Goal: Obtain resource: Obtain resource

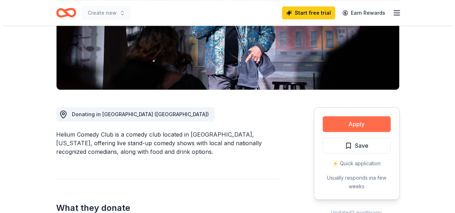
scroll to position [143, 0]
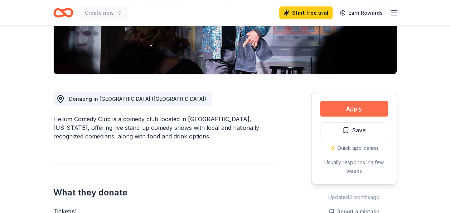
click at [343, 106] on button "Apply" at bounding box center [354, 109] width 68 height 16
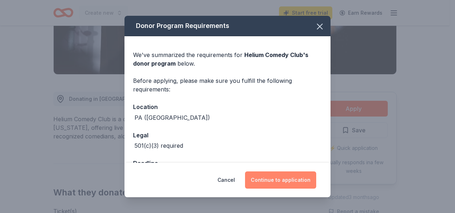
click at [274, 178] on button "Continue to application" at bounding box center [280, 179] width 71 height 17
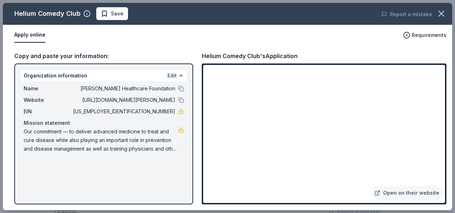
click at [171, 74] on button "Edit" at bounding box center [172, 75] width 9 height 9
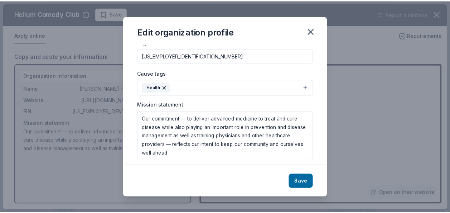
scroll to position [117, 0]
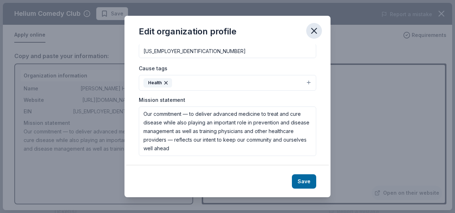
click at [315, 31] on icon "button" at bounding box center [314, 30] width 5 height 5
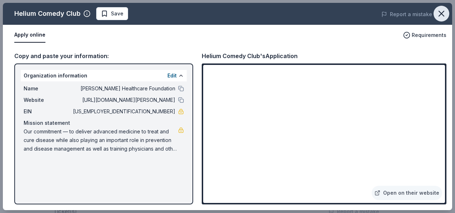
click at [443, 11] on icon "button" at bounding box center [442, 14] width 10 height 10
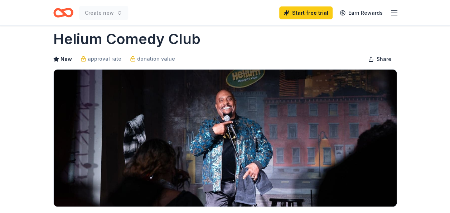
scroll to position [0, 0]
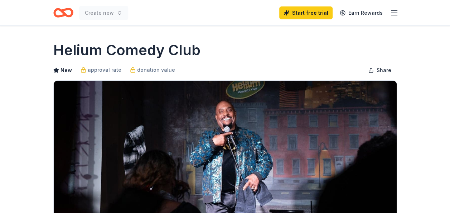
click at [66, 11] on icon "Home" at bounding box center [63, 12] width 20 height 17
click at [392, 12] on icon "button" at bounding box center [394, 13] width 9 height 9
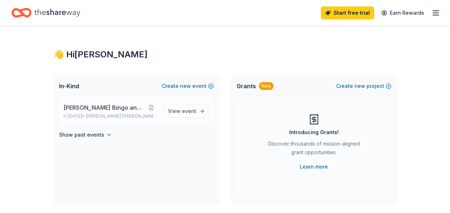
click at [85, 112] on div "[PERSON_NAME] Bingo and Raffle [DATE] • [PERSON_NAME][GEOGRAPHIC_DATA][PERSON_N…" at bounding box center [110, 111] width 94 height 16
click at [176, 107] on span "View event" at bounding box center [182, 111] width 28 height 9
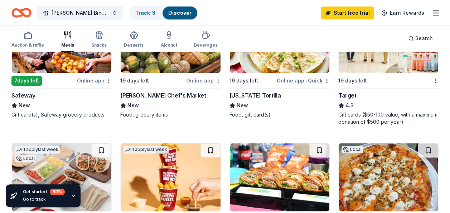
scroll to position [358, 0]
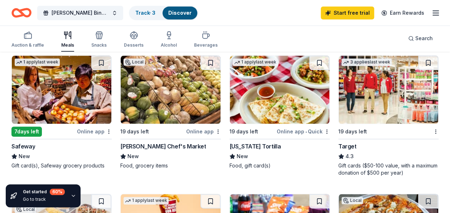
click at [353, 142] on div "Target" at bounding box center [347, 146] width 18 height 9
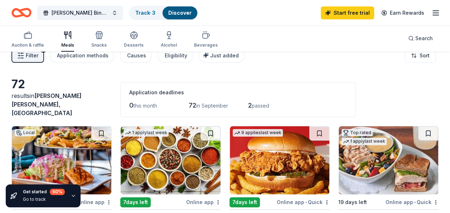
scroll to position [0, 0]
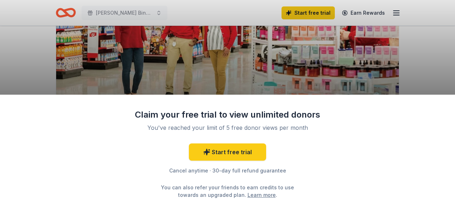
scroll to position [143, 0]
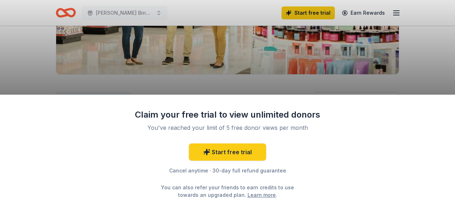
drag, startPoint x: 271, startPoint y: 65, endPoint x: 285, endPoint y: 71, distance: 15.6
click at [271, 65] on div "Claim your free trial to view unlimited donors You've reached your limit of 5 f…" at bounding box center [227, 106] width 455 height 213
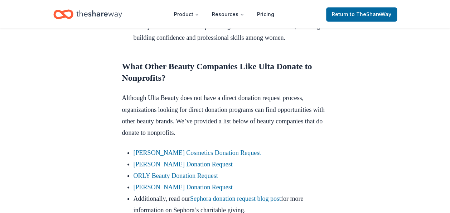
scroll to position [644, 0]
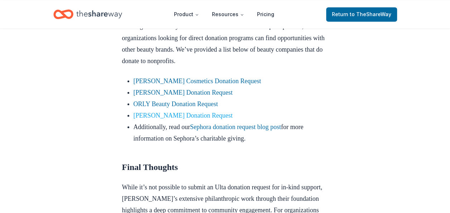
click at [174, 118] on link "Kiehl's Donation Request" at bounding box center [183, 114] width 99 height 7
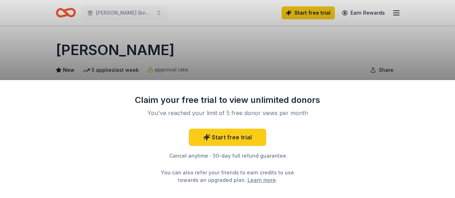
click at [249, 50] on div "Claim your free trial to view unlimited donors You've reached your limit of 5 f…" at bounding box center [227, 99] width 455 height 198
click at [262, 42] on div "Claim your free trial to view unlimited donors You've reached your limit of 5 f…" at bounding box center [227, 99] width 455 height 198
